Goal: Task Accomplishment & Management: Manage account settings

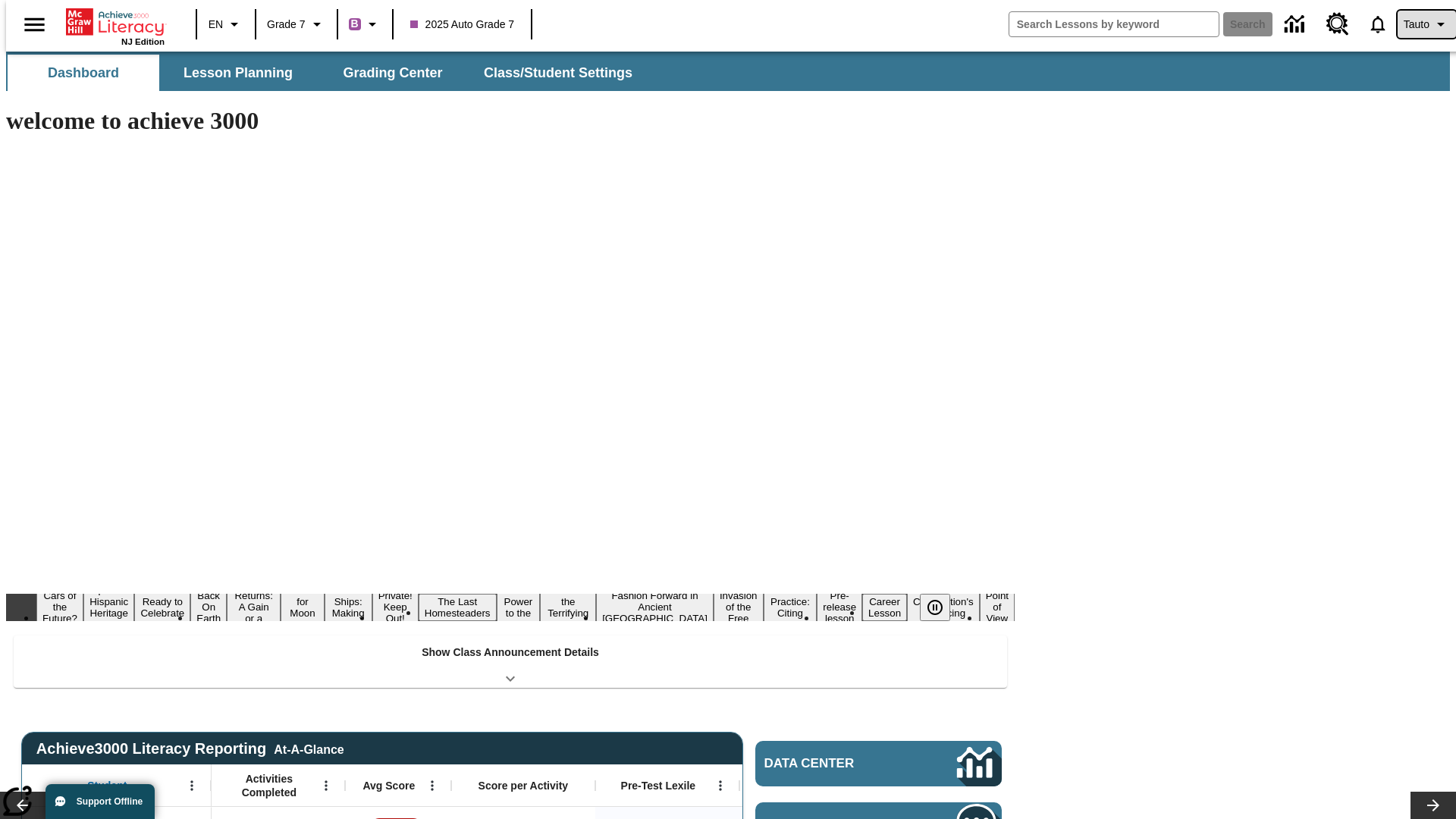
click at [1418, 24] on span "Tauto" at bounding box center [1416, 24] width 26 height 16
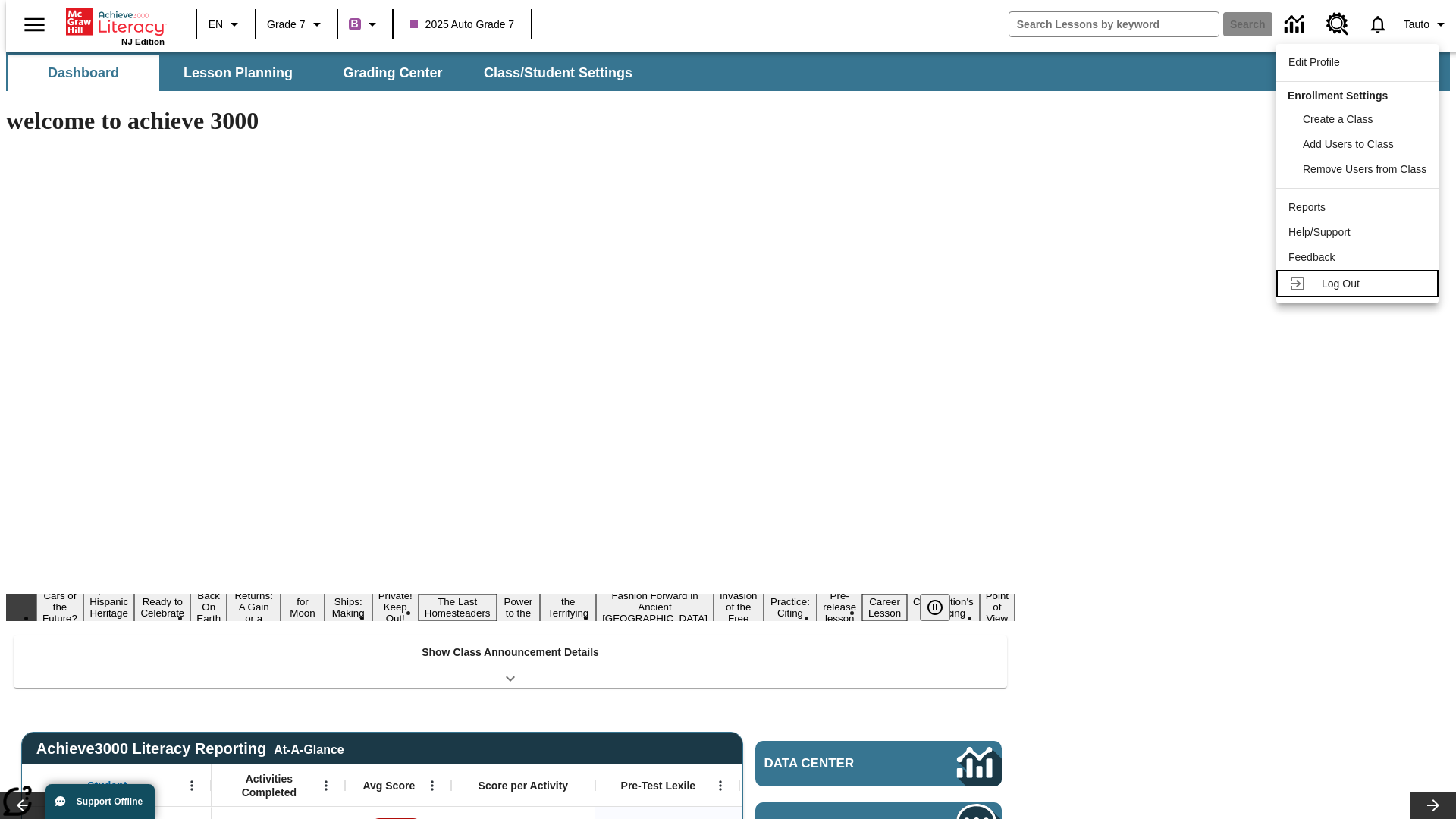
click at [1360, 283] on span "Log Out" at bounding box center [1339, 283] width 38 height 13
